Goal: Find contact information: Find contact information

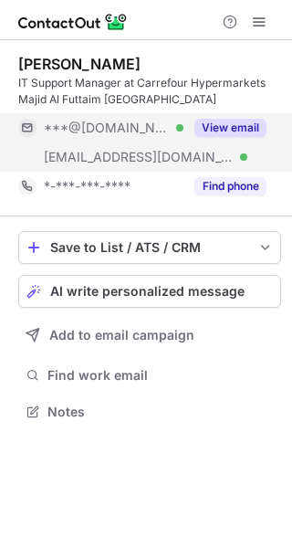
scroll to position [399, 292]
click at [253, 125] on button "View email" at bounding box center [231, 128] width 72 height 18
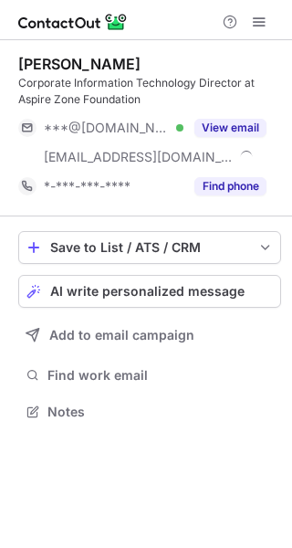
scroll to position [399, 292]
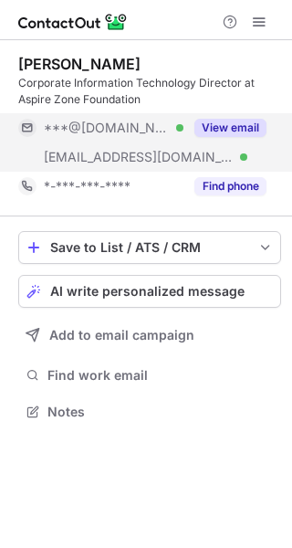
click at [237, 120] on button "View email" at bounding box center [231, 128] width 72 height 18
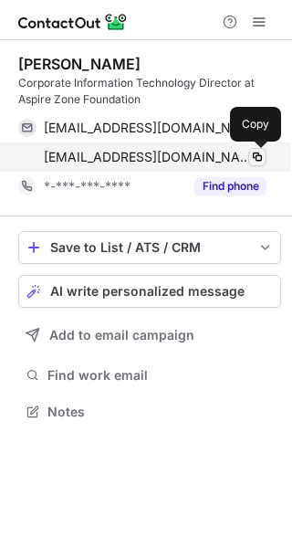
click at [255, 162] on span at bounding box center [257, 157] width 15 height 15
